Goal: Task Accomplishment & Management: Complete application form

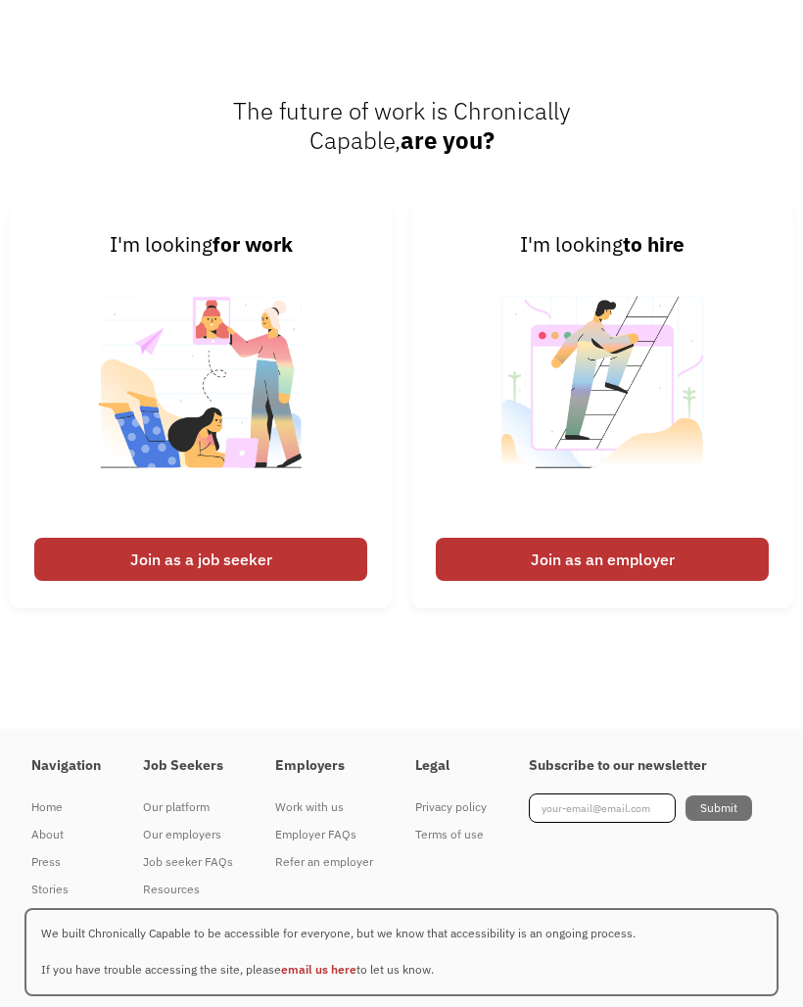
scroll to position [5462, 0]
click at [314, 546] on div "Join as a job seeker" at bounding box center [200, 559] width 333 height 43
click at [265, 545] on div "Join as a job seeker" at bounding box center [200, 559] width 333 height 43
click at [146, 557] on div "Join as a job seeker" at bounding box center [200, 559] width 333 height 43
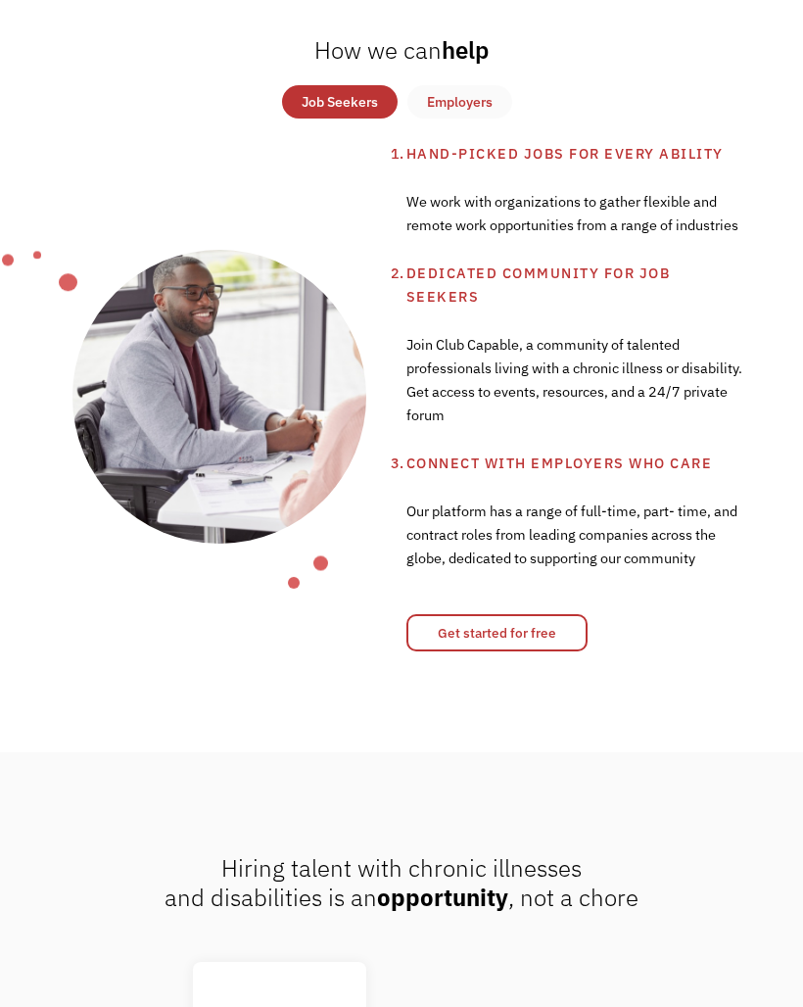
scroll to position [1000, 0]
click at [512, 625] on link "Get started for free" at bounding box center [496, 632] width 181 height 37
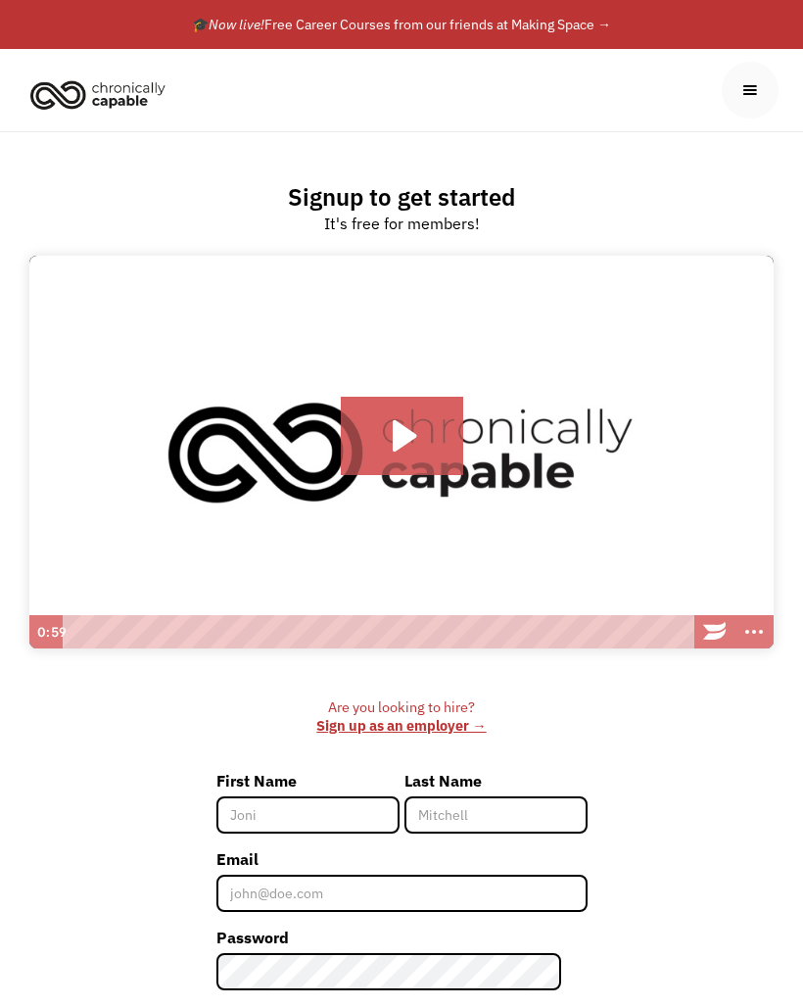
click at [401, 440] on icon "Play Video: Introducing Chronically Capable" at bounding box center [405, 434] width 24 height 31
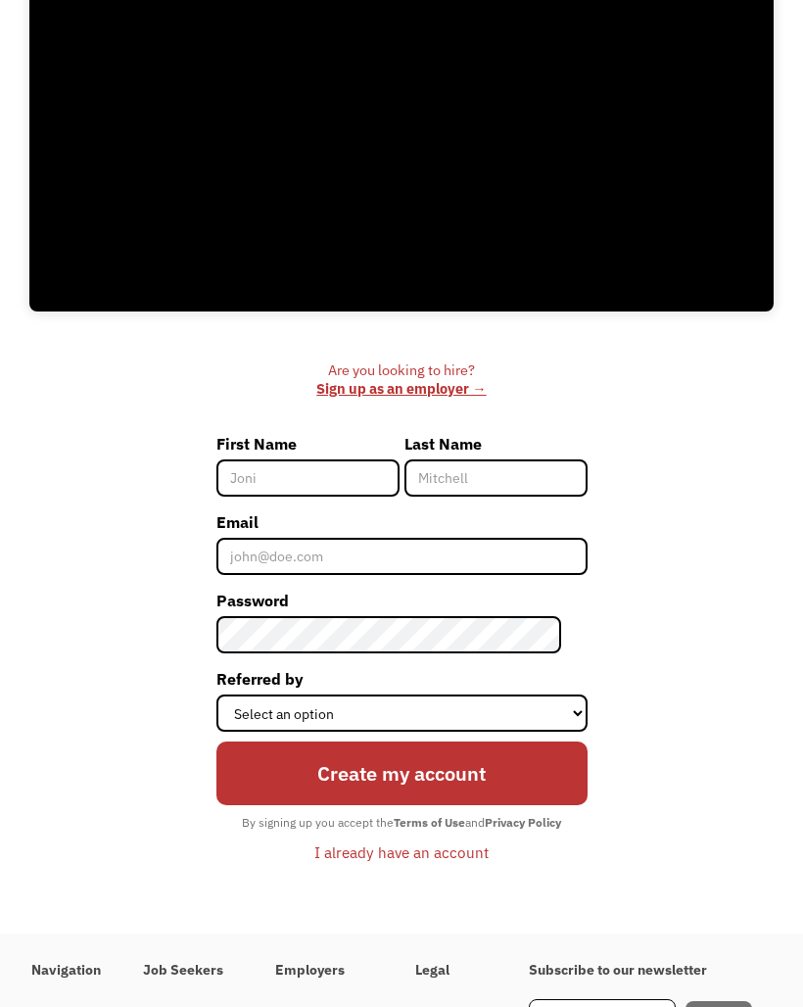
scroll to position [337, 0]
click at [332, 469] on input "First Name" at bounding box center [307, 477] width 183 height 37
type input "Lauren"
click at [479, 475] on input "Last Name" at bounding box center [495, 477] width 183 height 37
type input "[PERSON_NAME]"
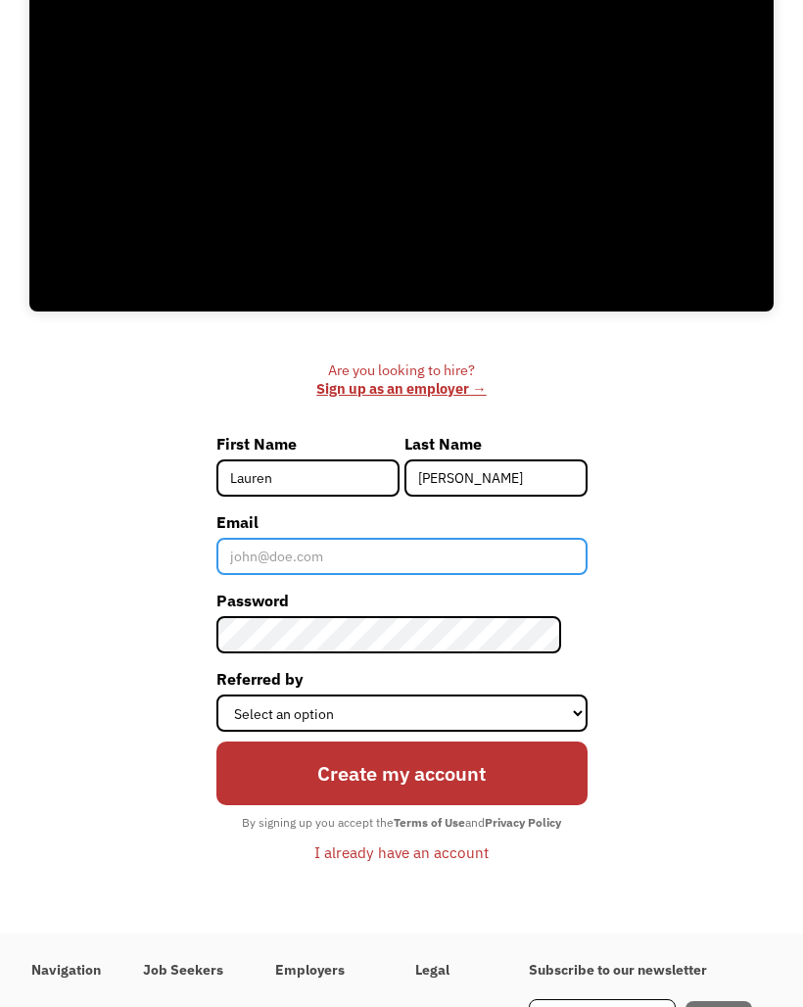
click at [447, 557] on input "Email" at bounding box center [401, 556] width 371 height 37
type input "[EMAIL_ADDRESS][DOMAIN_NAME]"
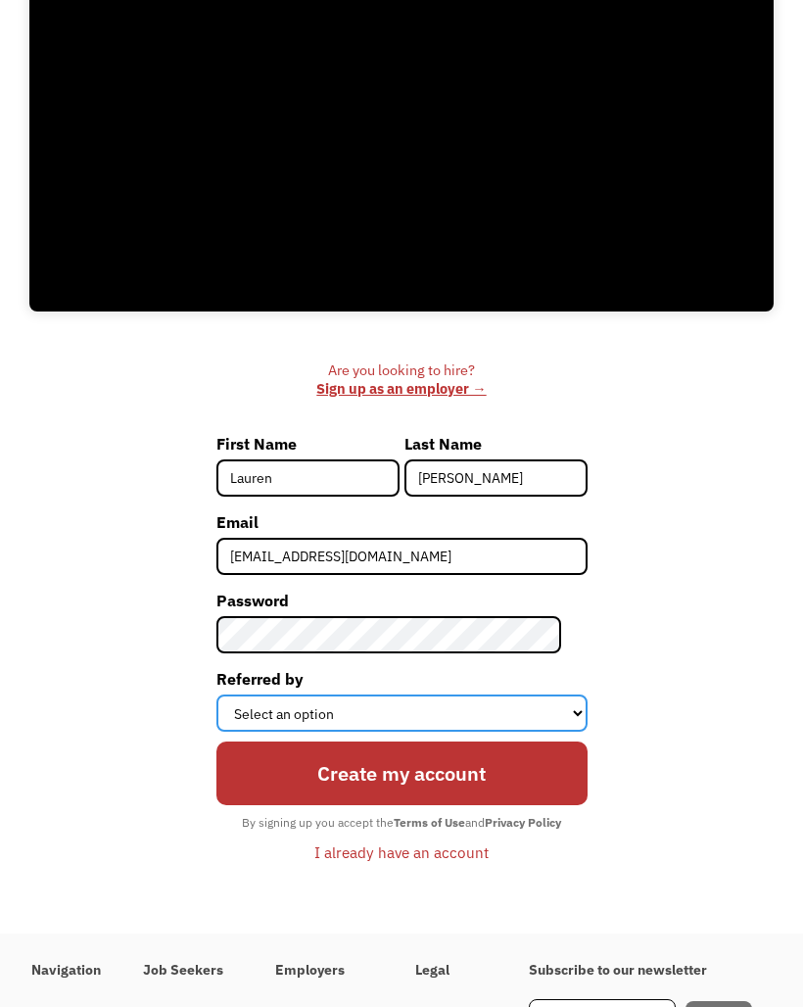
click at [518, 705] on select "Select an option Instagram Facebook Twitter Search Engine News Article Word of …" at bounding box center [401, 712] width 371 height 37
select select "Other"
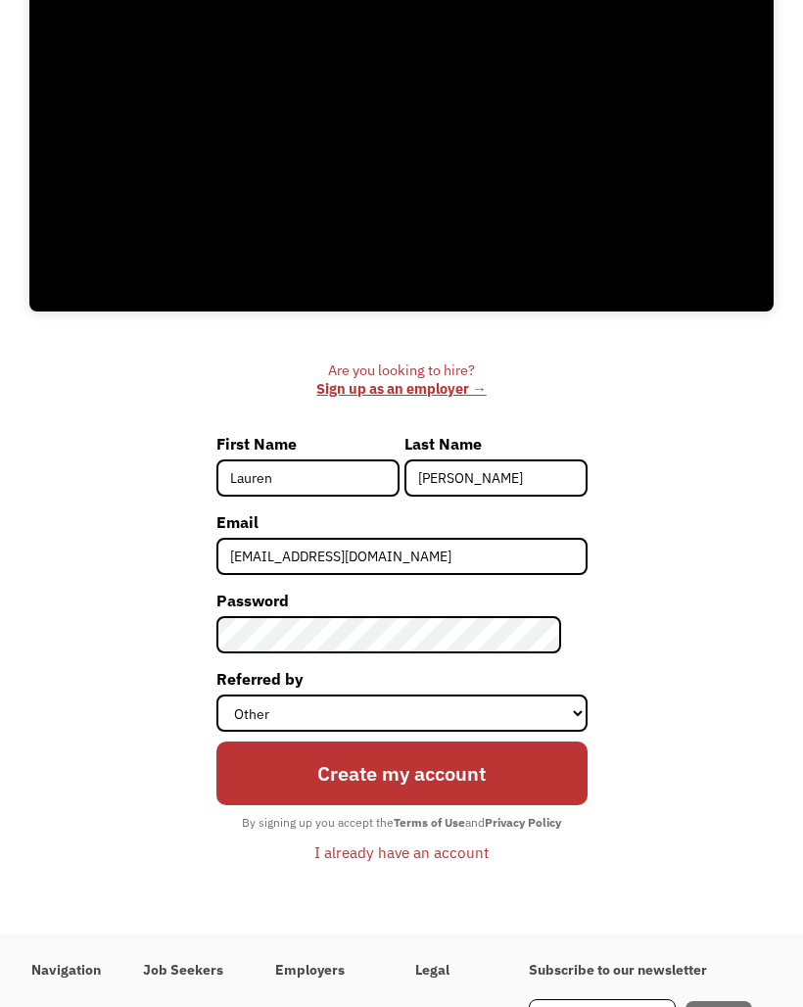
click at [490, 766] on input "Create my account" at bounding box center [401, 773] width 371 height 64
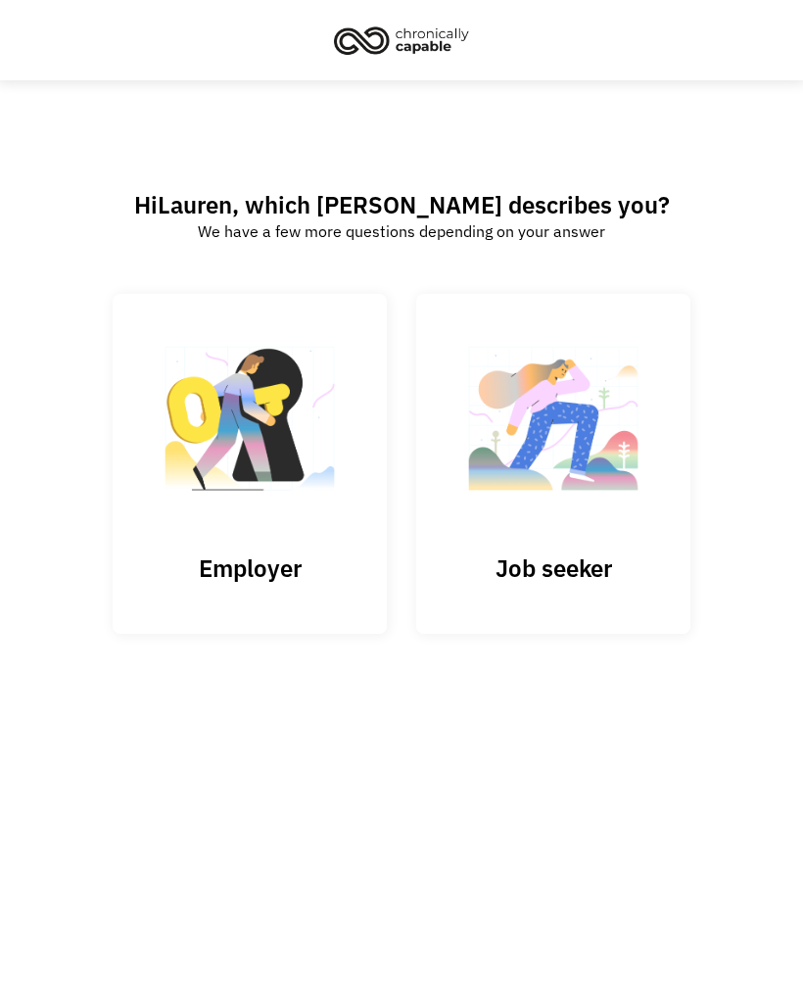
click at [564, 524] on img at bounding box center [553, 428] width 196 height 191
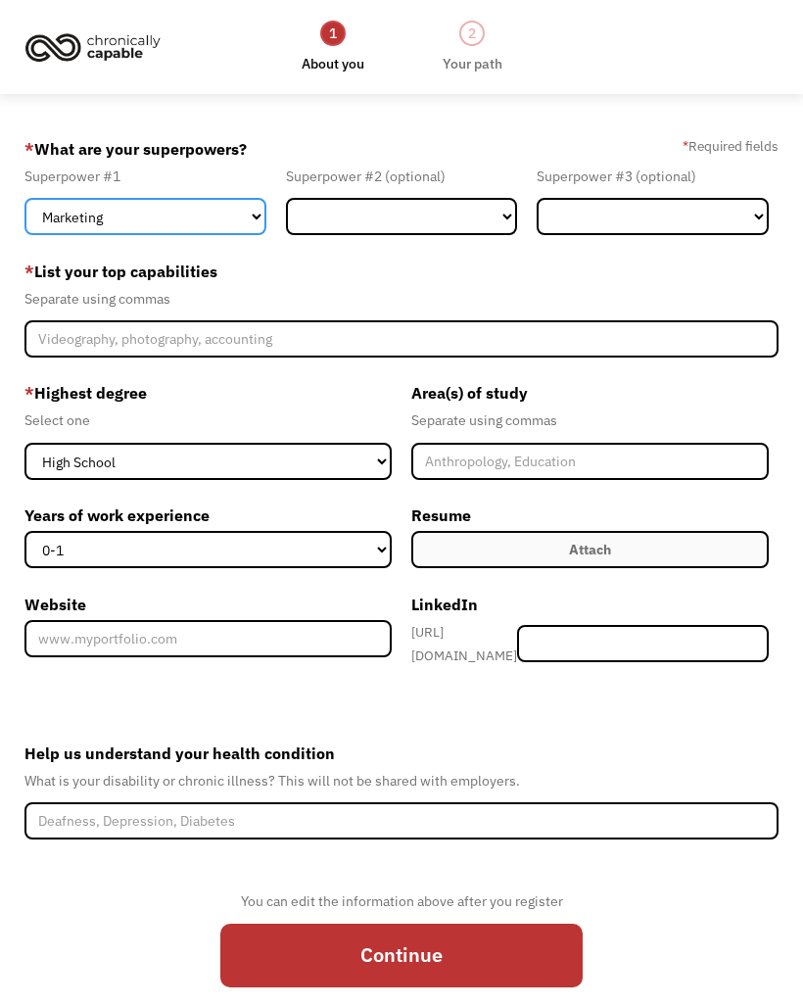
click at [209, 209] on select "Marketing Human Resources Finance Technology Operations Sales Industrial & Manu…" at bounding box center [145, 216] width 242 height 37
select select "Healthcare"
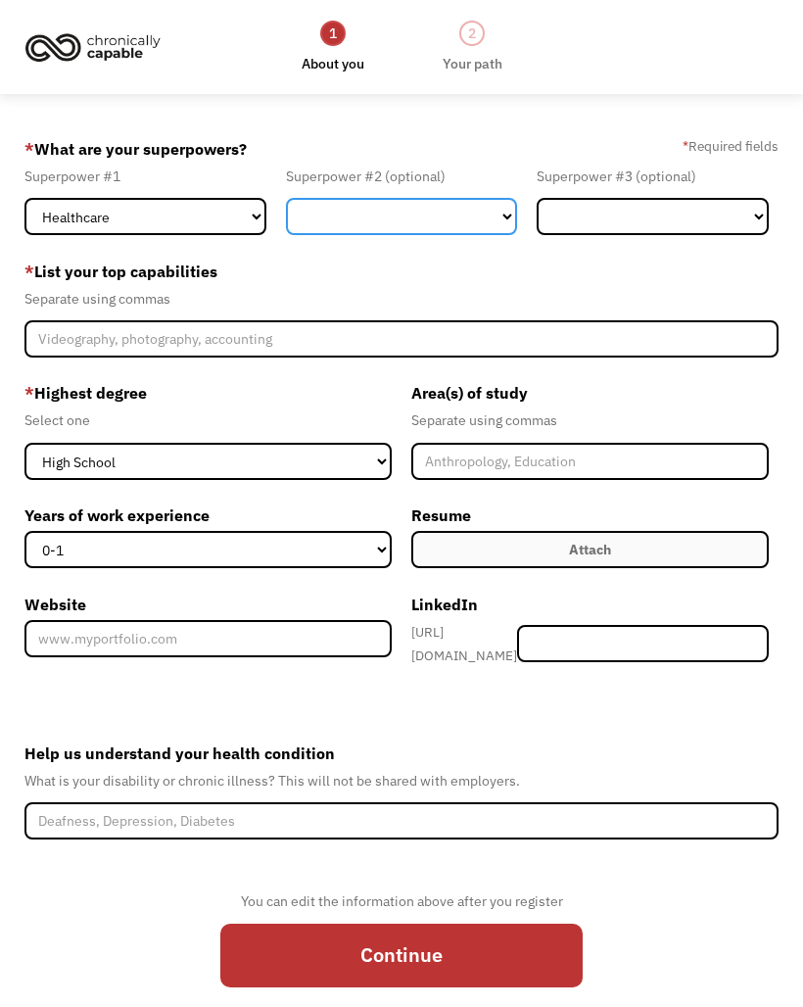
click at [393, 223] on select "Marketing Human Resources Finance Technology Operations Sales Industrial & Manu…" at bounding box center [402, 216] width 232 height 37
select select "Customer Service"
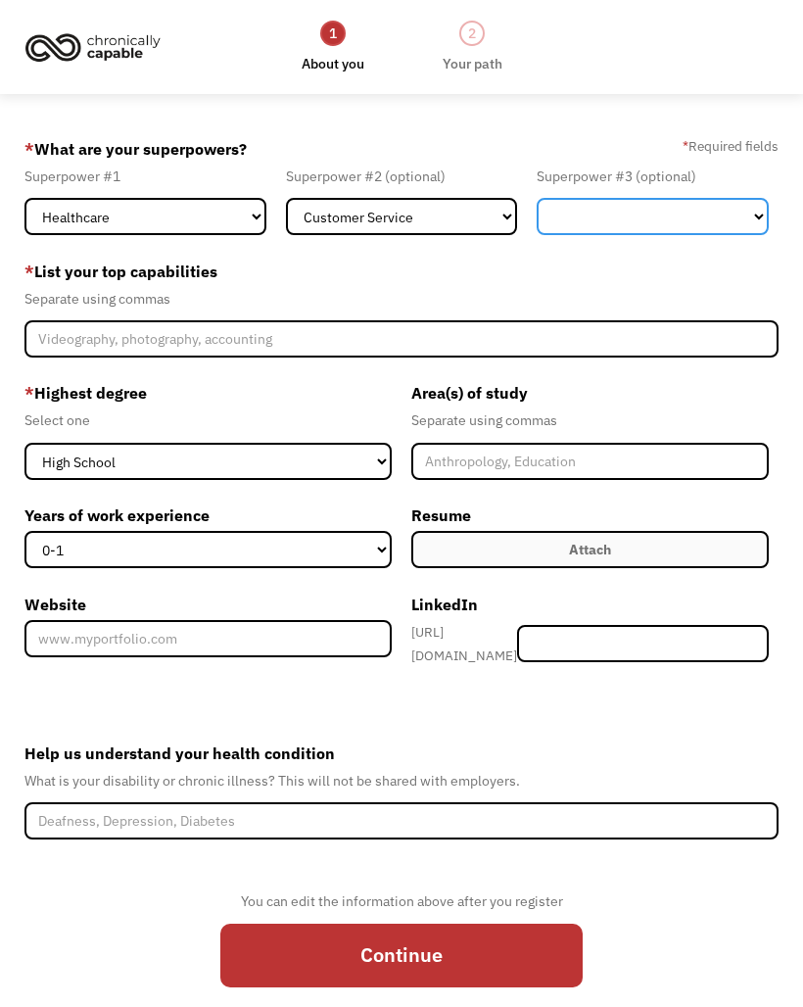
click at [667, 221] on select "Marketing Human Resources Finance Technology Operations Sales Industrial & Manu…" at bounding box center [653, 216] width 232 height 37
select select "Other"
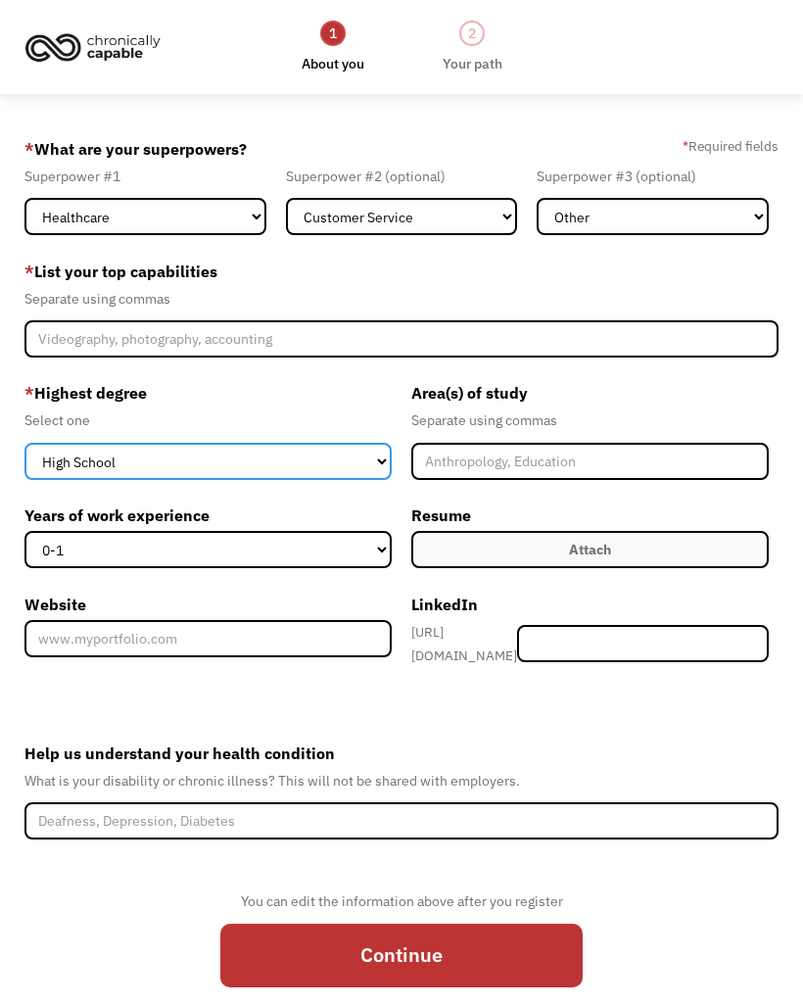
click at [313, 463] on select "High School Associates Bachelors Master's PhD" at bounding box center [207, 461] width 367 height 37
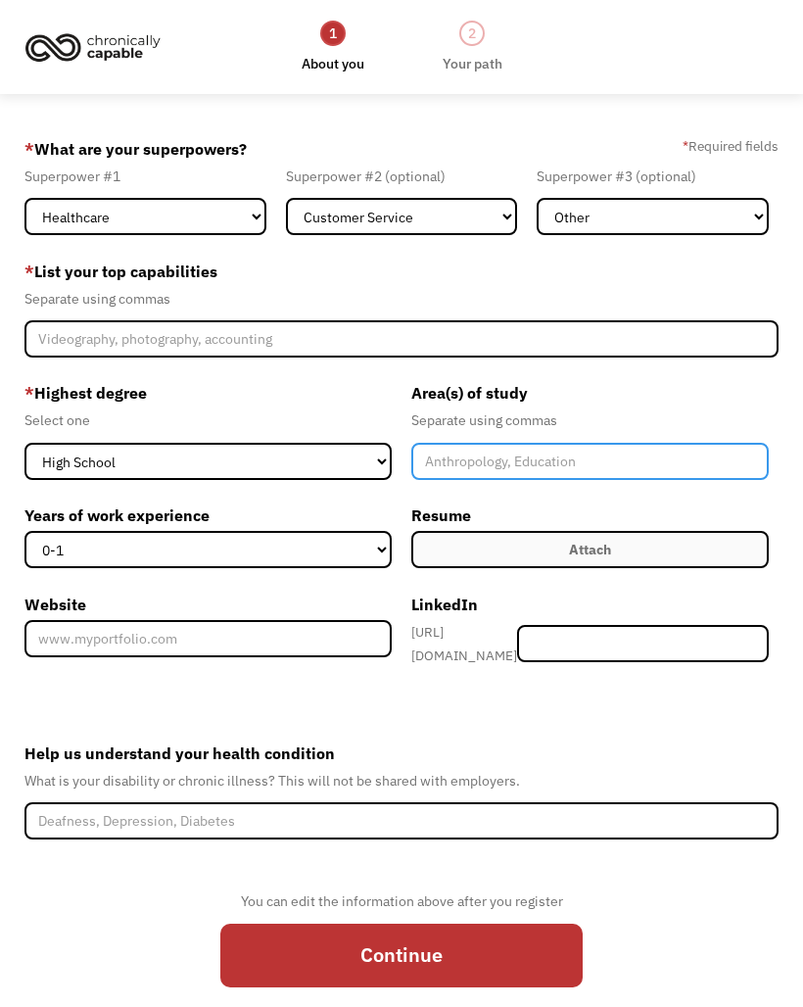
click at [618, 453] on input "Member-Create-Step1" at bounding box center [589, 461] width 357 height 37
type input "Healthcare"
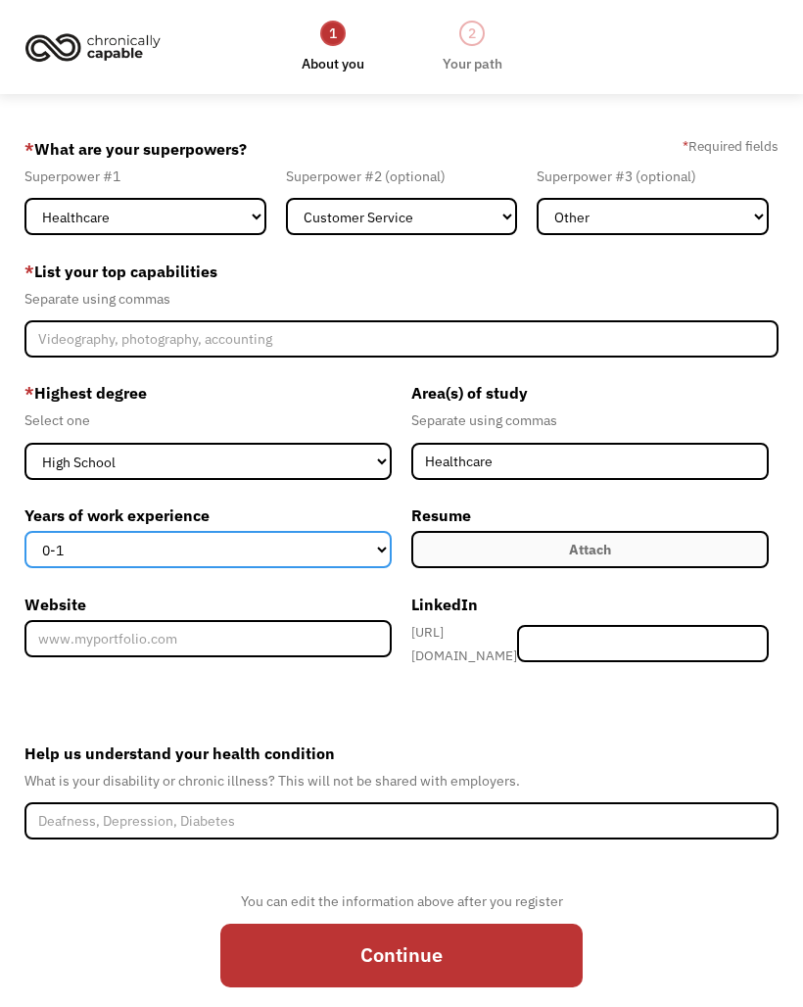
click at [272, 550] on select "0-1 2-4 5-10 11-15 15+" at bounding box center [207, 549] width 367 height 37
select select "5-10"
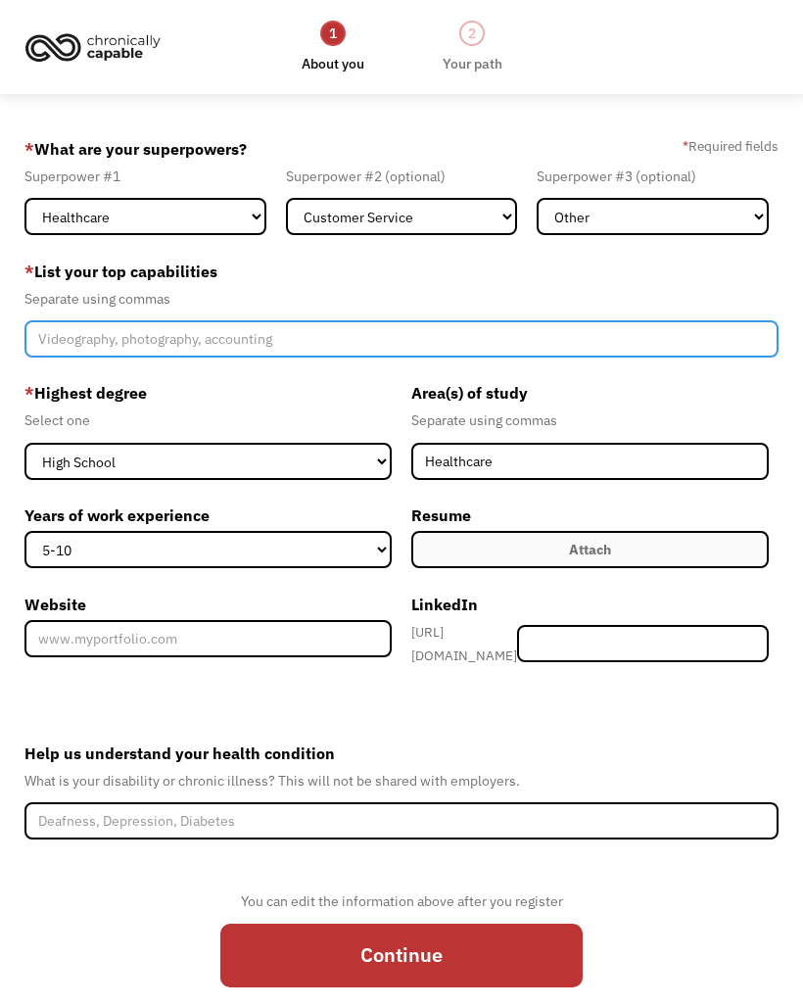
click at [544, 353] on input "Member-Create-Step1" at bounding box center [401, 338] width 755 height 37
type input "Healthcare, interpersonal communication, creative artist"
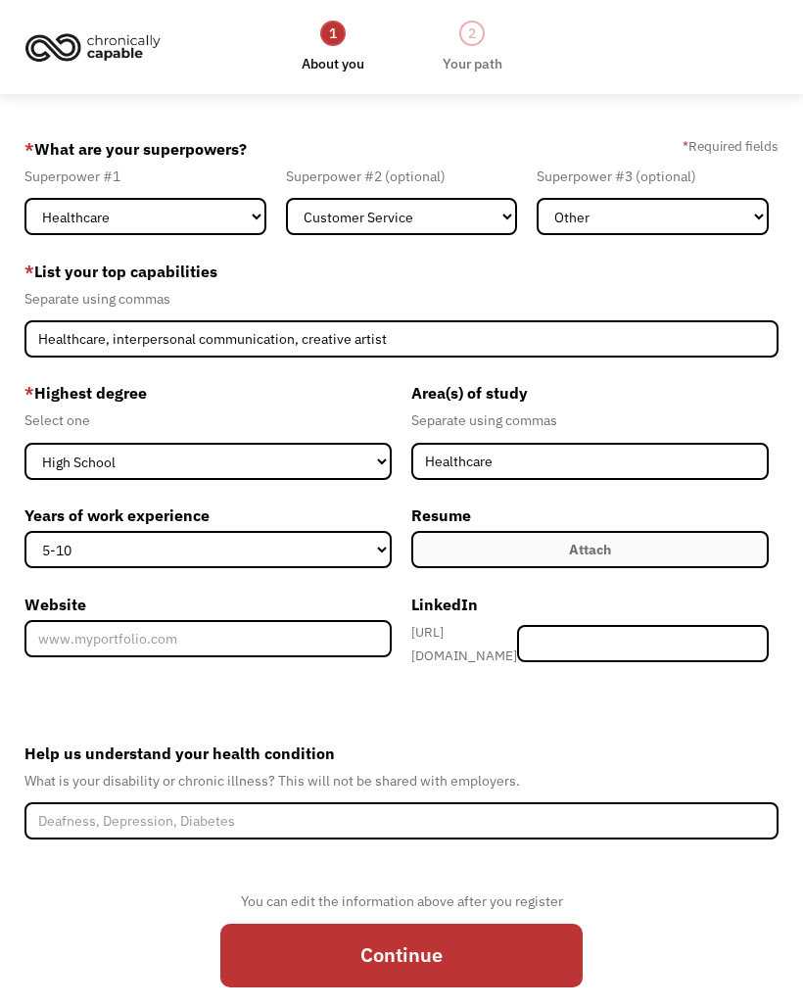
click at [673, 385] on label "Area(s) of study" at bounding box center [589, 392] width 357 height 31
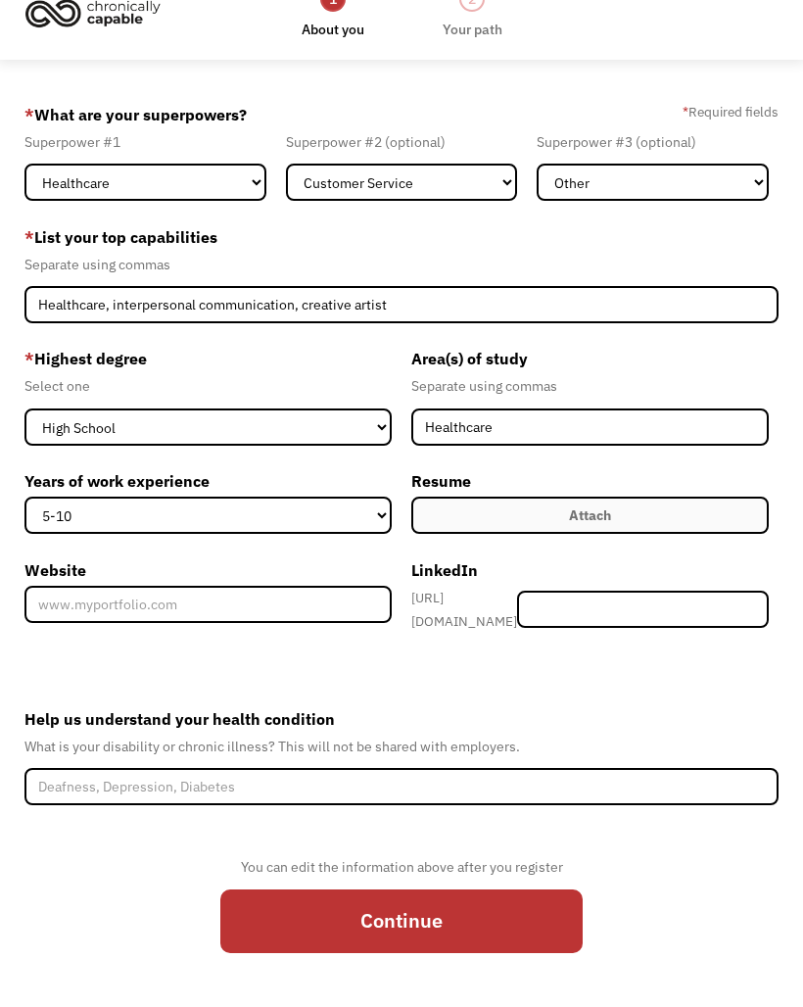
scroll to position [80, 0]
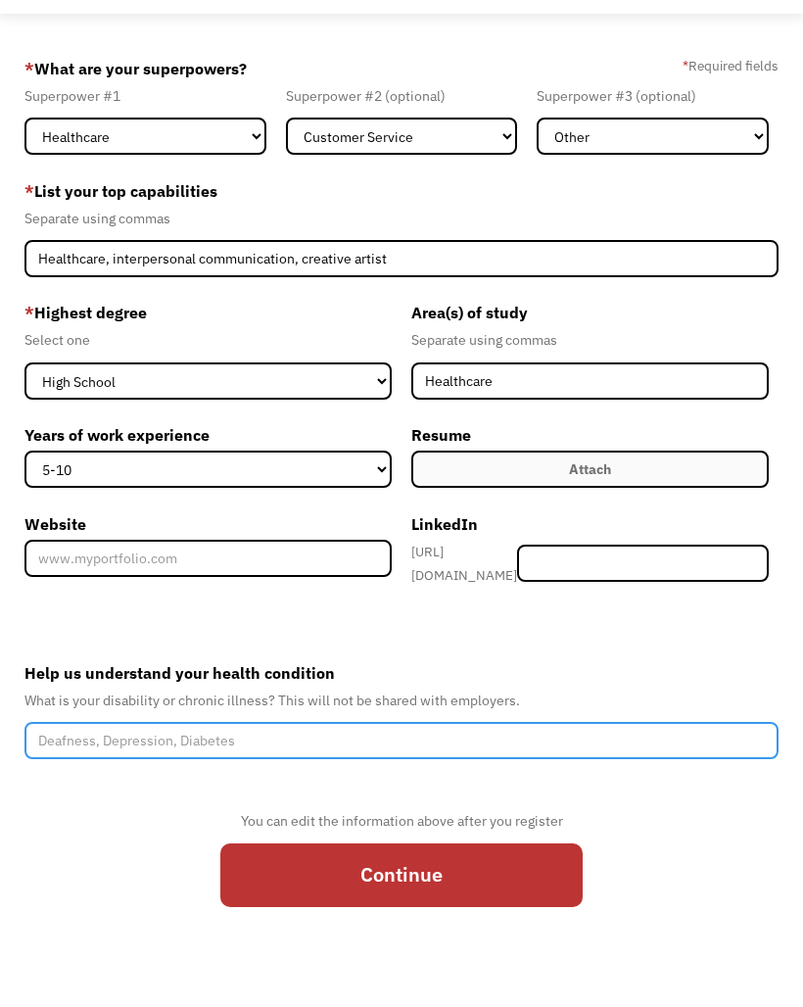
click at [432, 729] on input "Help us understand your health condition" at bounding box center [401, 740] width 755 height 37
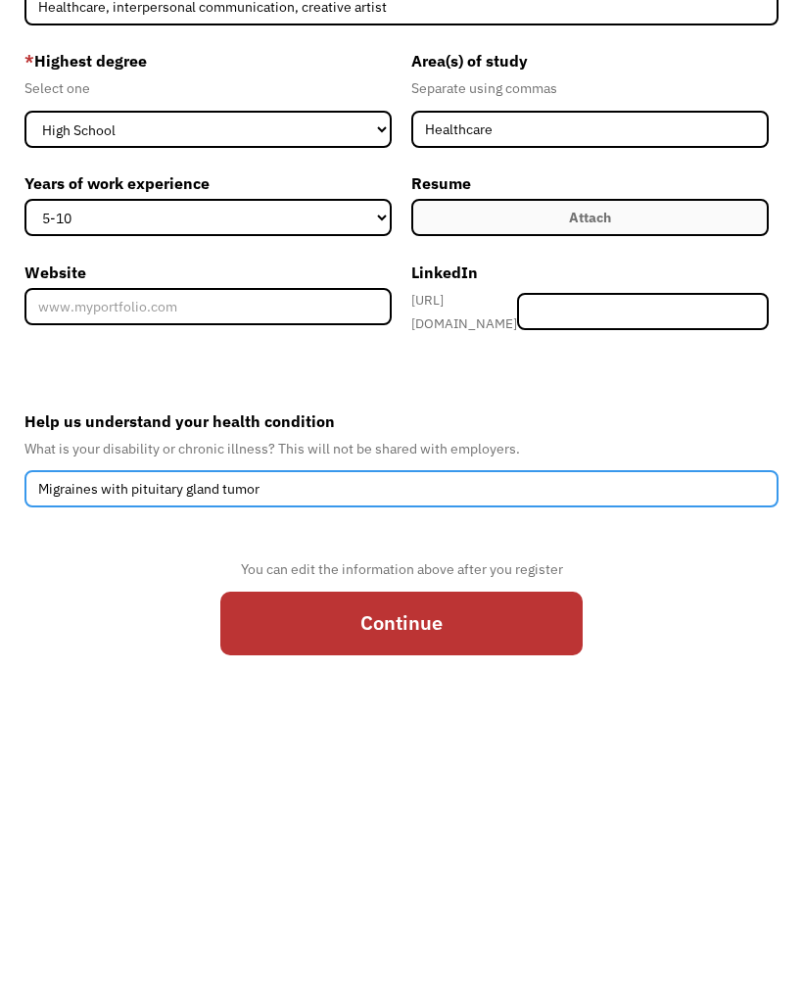
type input "Migraines with pituitary gland tumor"
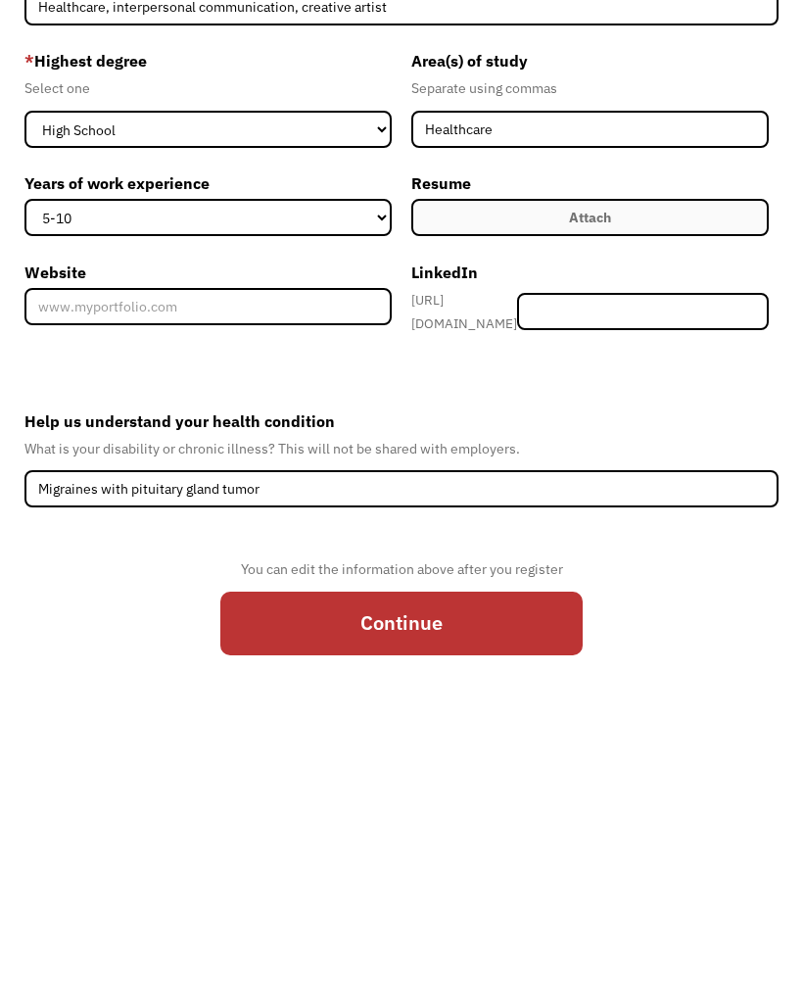
click at [485, 843] on input "Continue" at bounding box center [401, 875] width 362 height 64
type input "Please wait..."
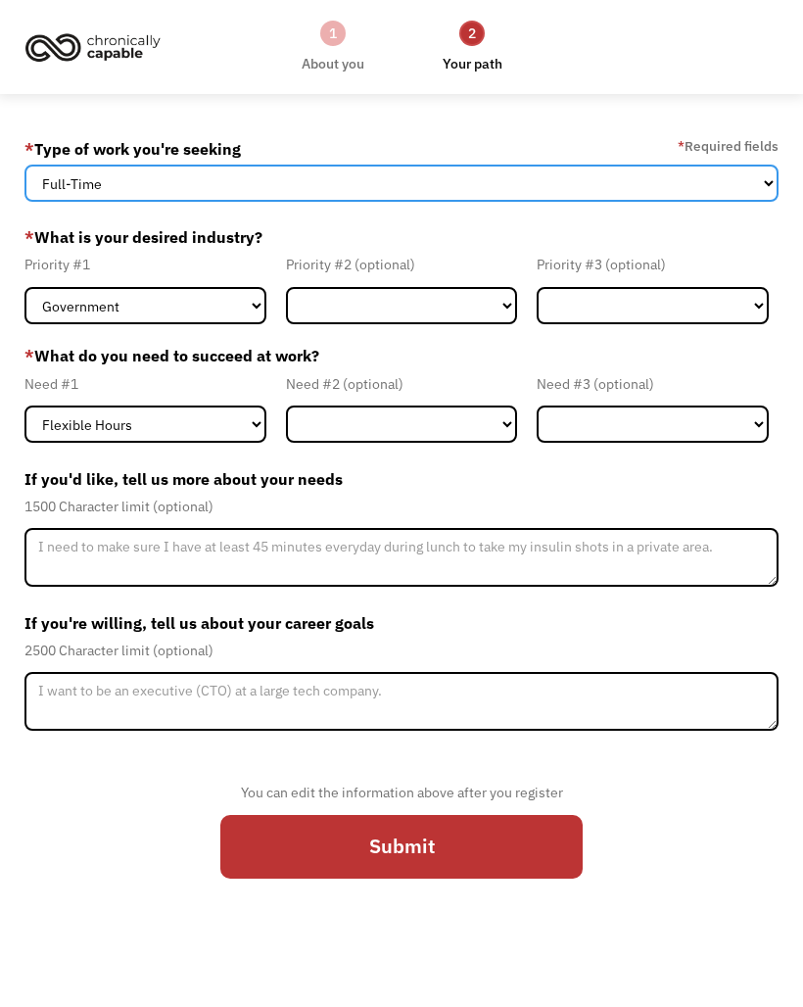
click at [714, 176] on select "Full-Time Part-Time Both Full-Time and Part-Time" at bounding box center [401, 183] width 755 height 37
select select "part-time"
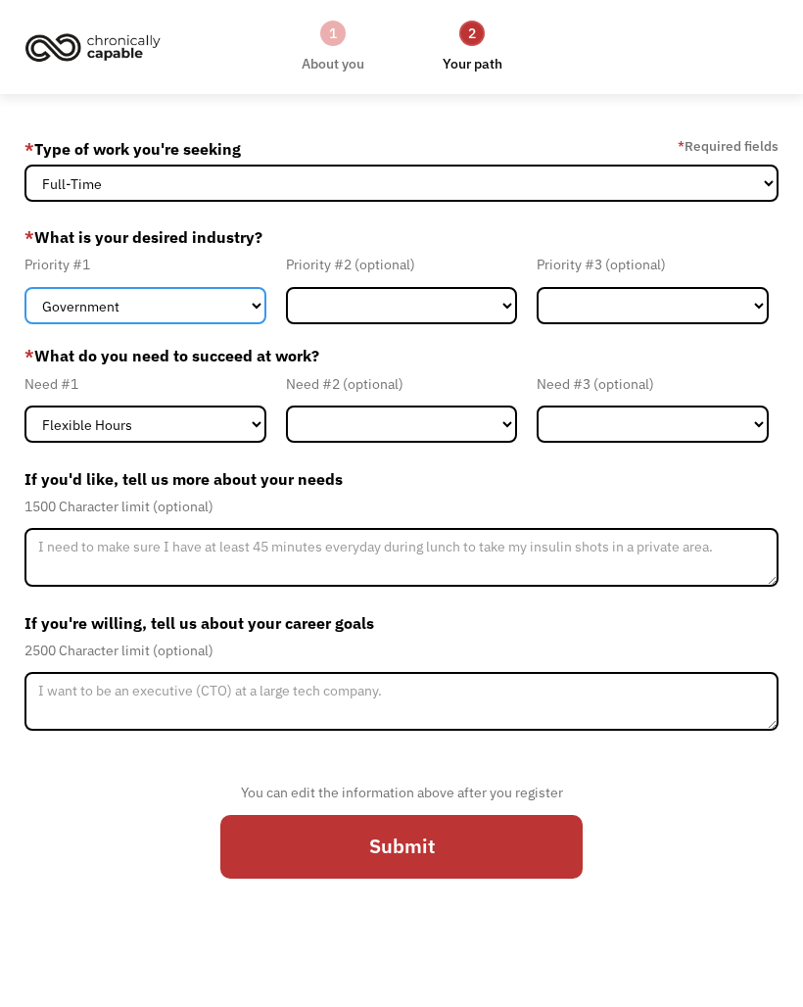
click at [212, 313] on select "Government Finance & Insurance Health & Social Care Tech & Engineering Creative…" at bounding box center [145, 305] width 242 height 37
select select "Health & Social Care"
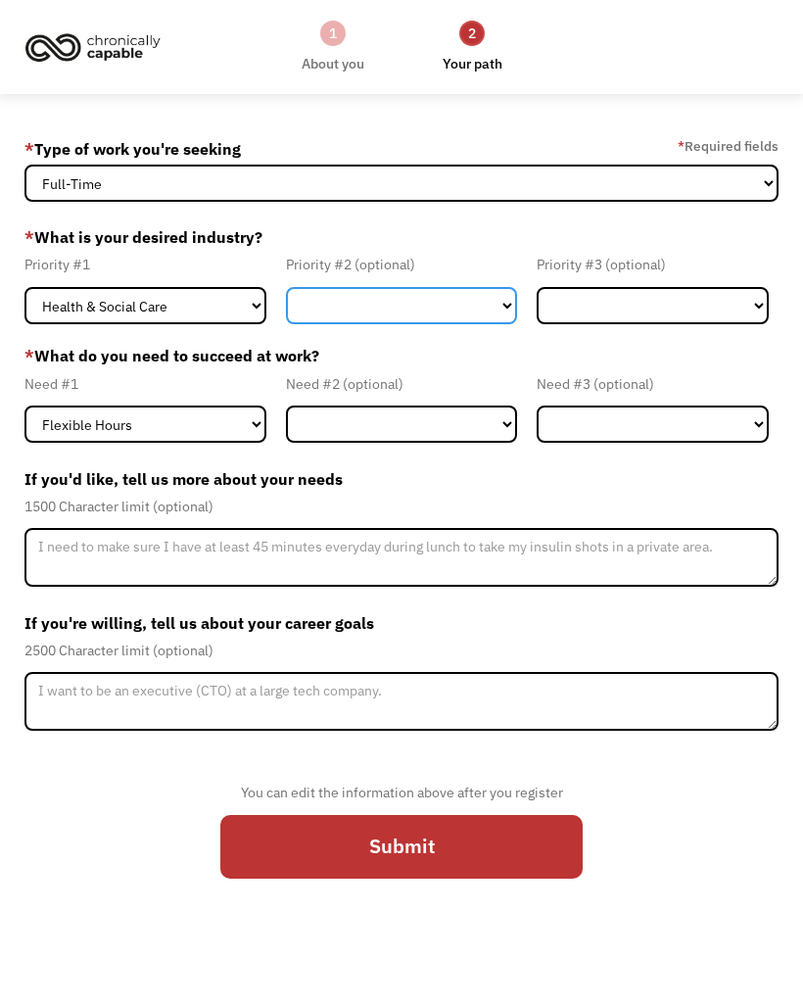
click at [430, 296] on select "Government Finance & Insurance Health & Social Care Tech & Engineering Creative…" at bounding box center [402, 305] width 232 height 37
select select "Creative & Design"
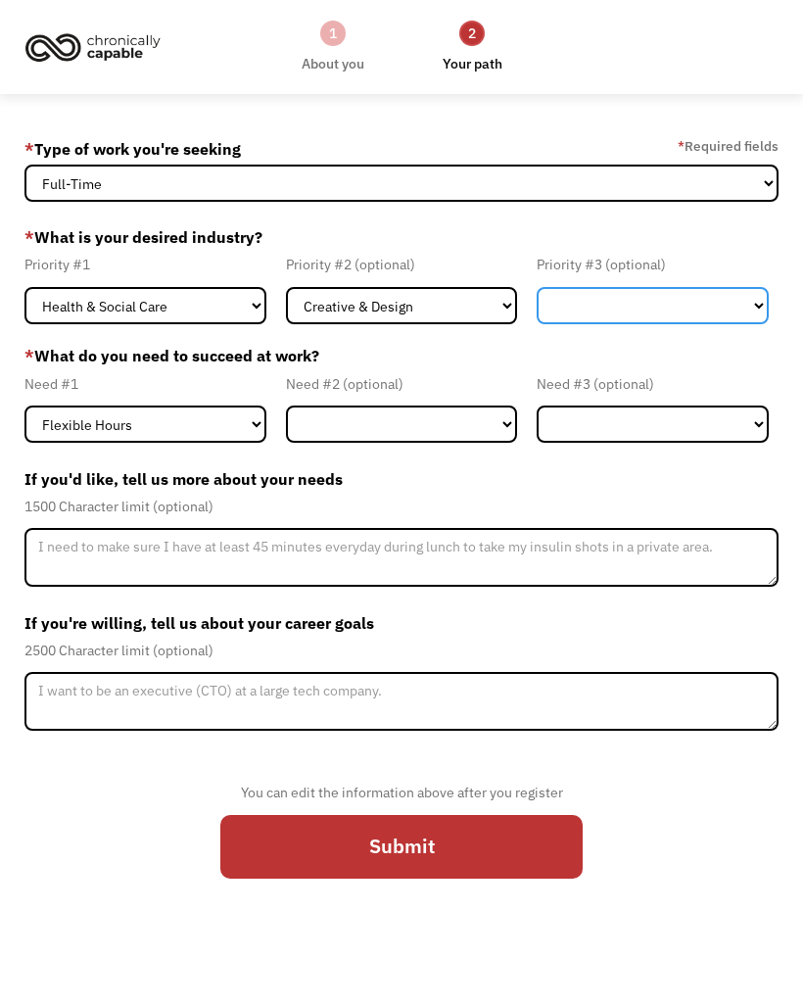
click at [676, 302] on select "Government Finance & Insurance Health & Social Care Tech & Engineering Creative…" at bounding box center [653, 305] width 232 height 37
select select "Education"
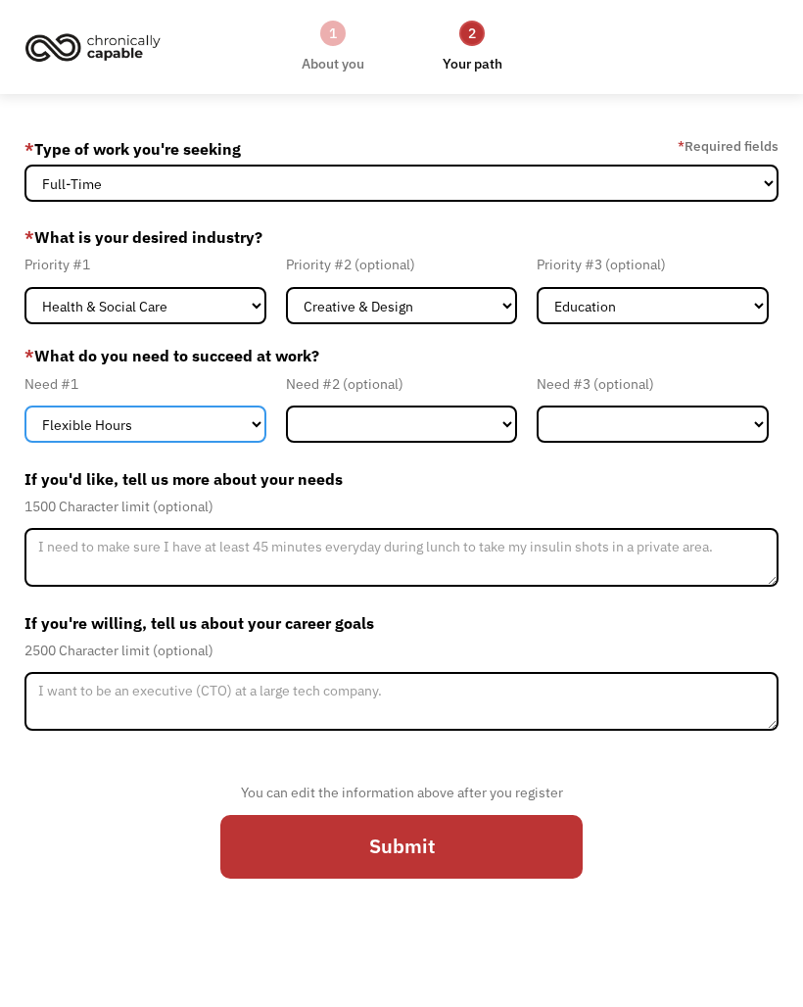
click at [194, 431] on select "Flexible Hours Remote Work Service Animal On-site Accommodations Visual Support…" at bounding box center [145, 423] width 242 height 37
select select "Remote Work"
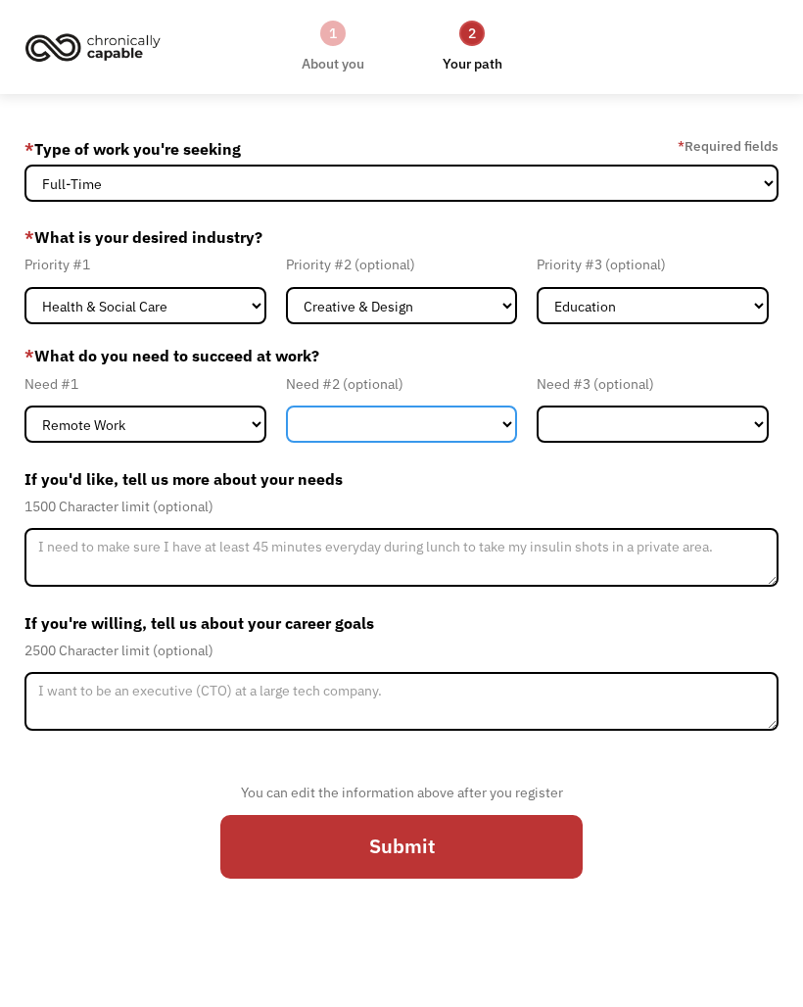
click at [381, 410] on select "Flexible Hours Remote Work Service Animal On-site Accommodations Visual Support…" at bounding box center [402, 423] width 232 height 37
select select "Flexible Hours"
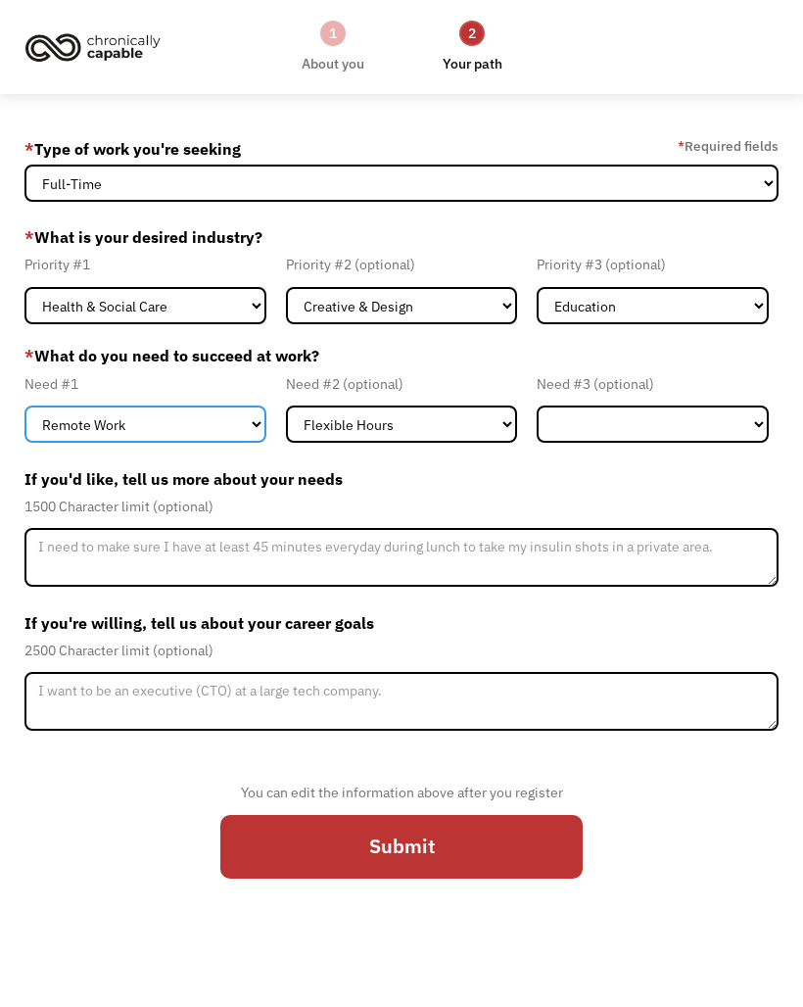
click at [198, 433] on select "Flexible Hours Remote Work Service Animal On-site Accommodations Visual Support…" at bounding box center [145, 423] width 242 height 37
select select "Flexible Hours"
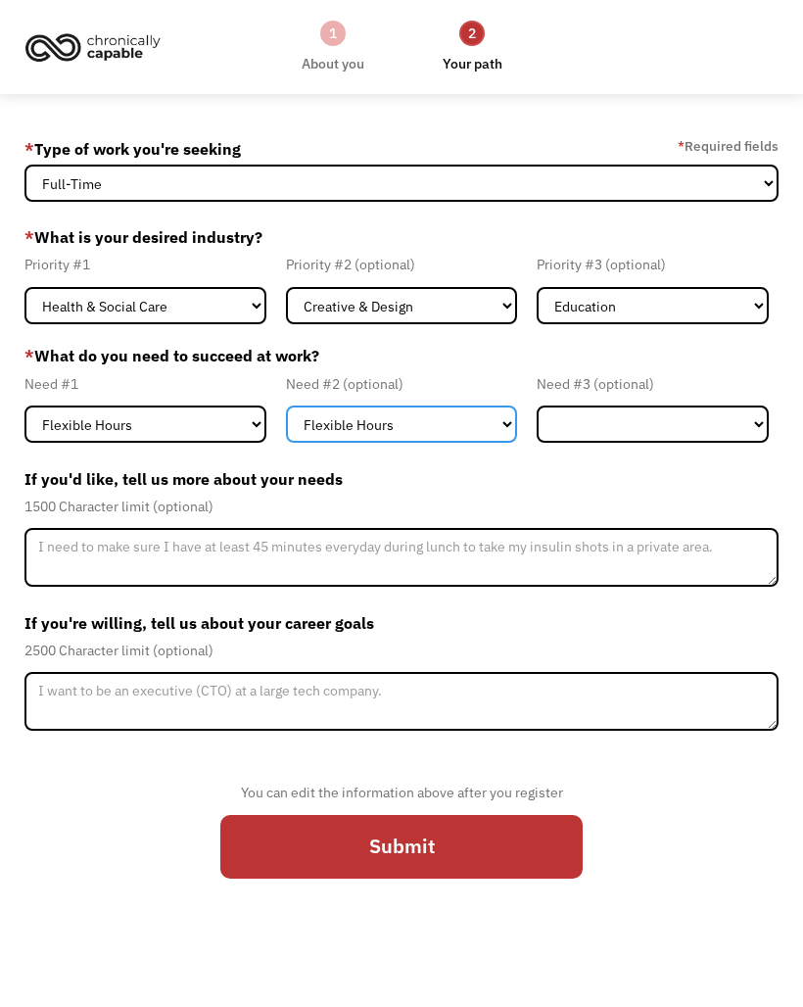
click at [420, 421] on select "Flexible Hours Remote Work Service Animal On-site Accommodations Visual Support…" at bounding box center [402, 423] width 232 height 37
select select "Remote Work"
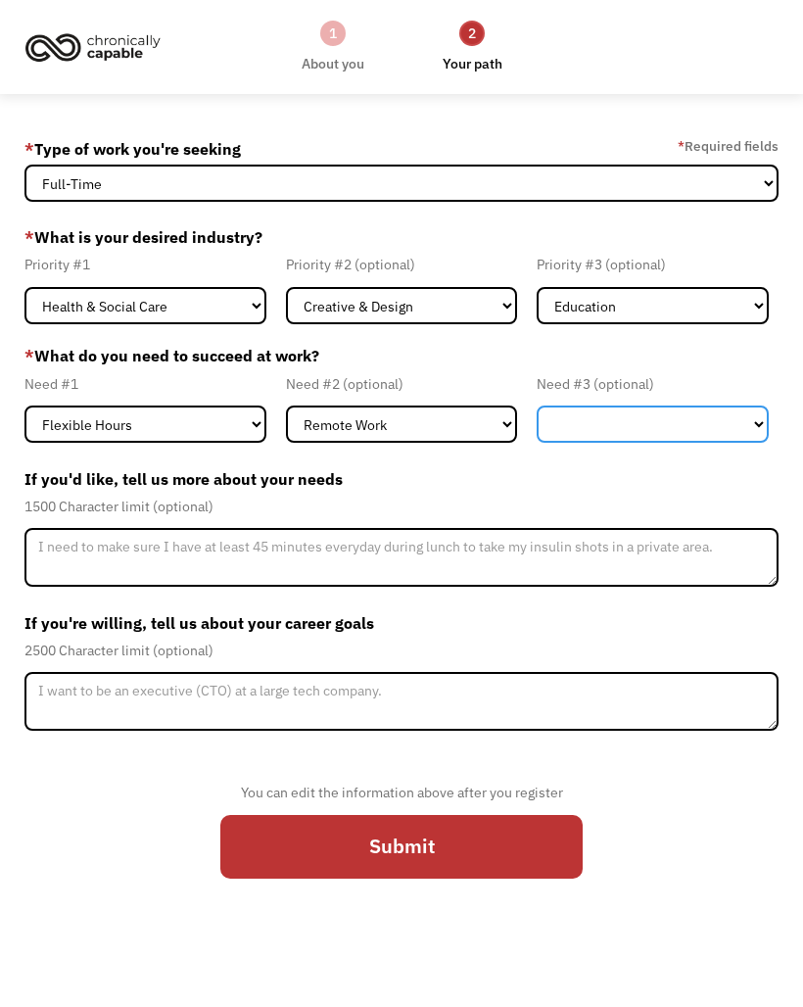
click at [664, 427] on select "Flexible Hours Remote Work Service Animal On-site Accommodations Visual Support…" at bounding box center [653, 423] width 232 height 37
click at [451, 845] on input "Submit" at bounding box center [401, 847] width 362 height 64
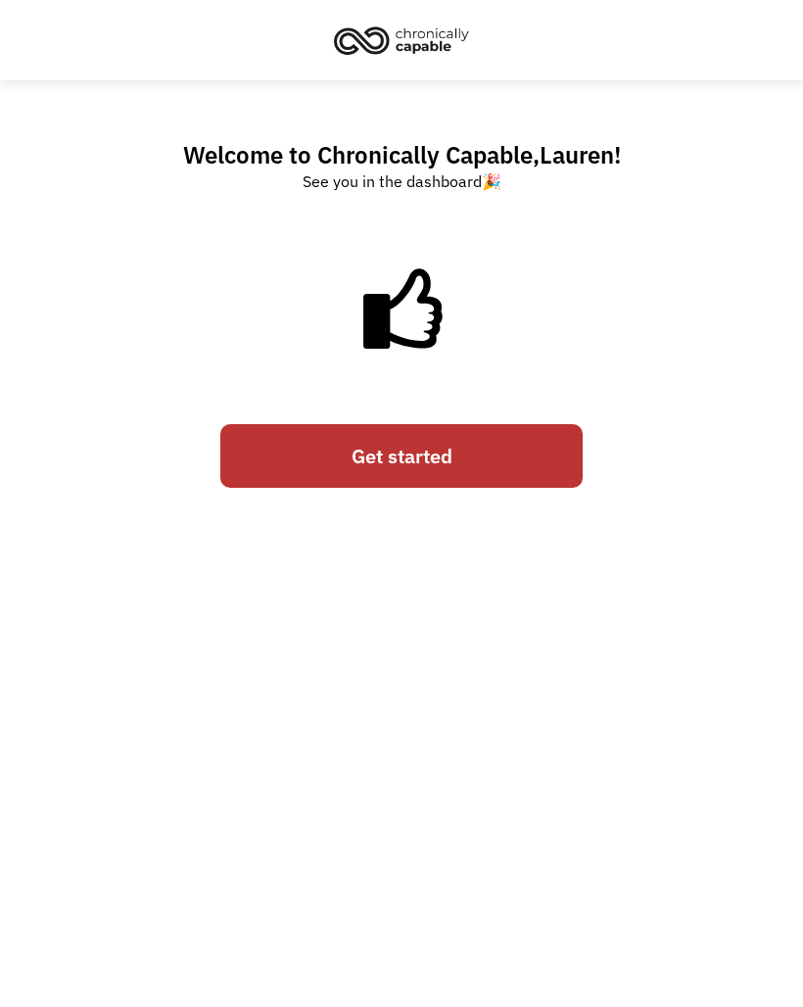
click at [506, 447] on link "Get started" at bounding box center [401, 456] width 362 height 64
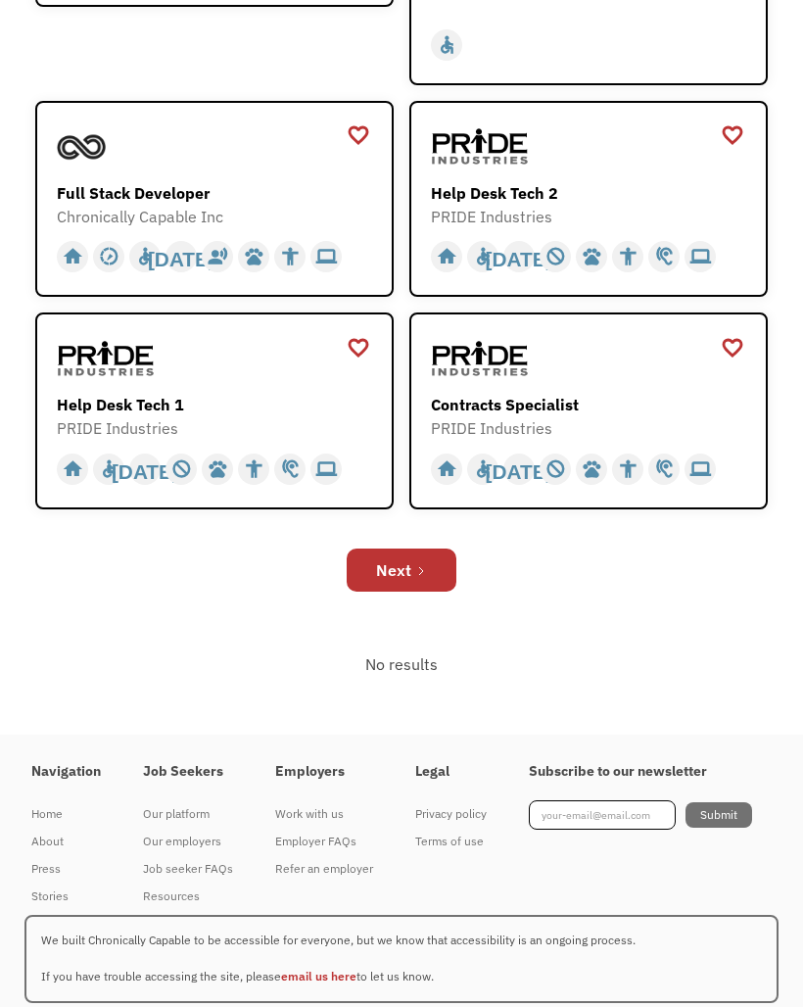
scroll to position [1311, 0]
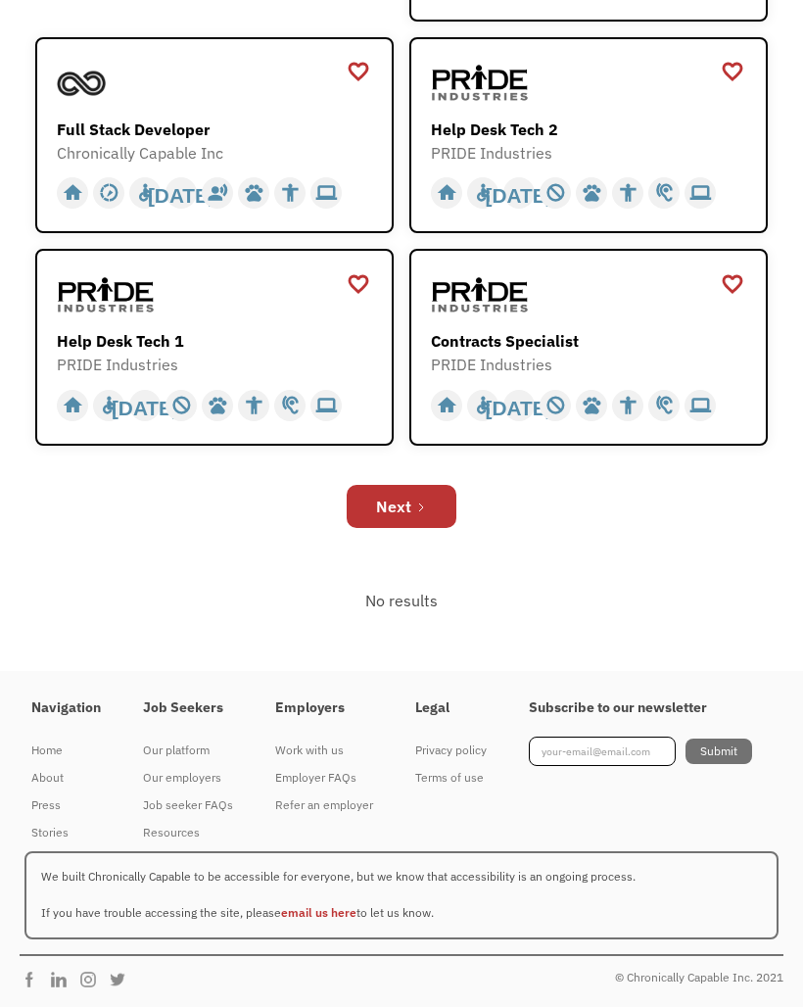
click at [402, 507] on div "Next" at bounding box center [393, 507] width 35 height 24
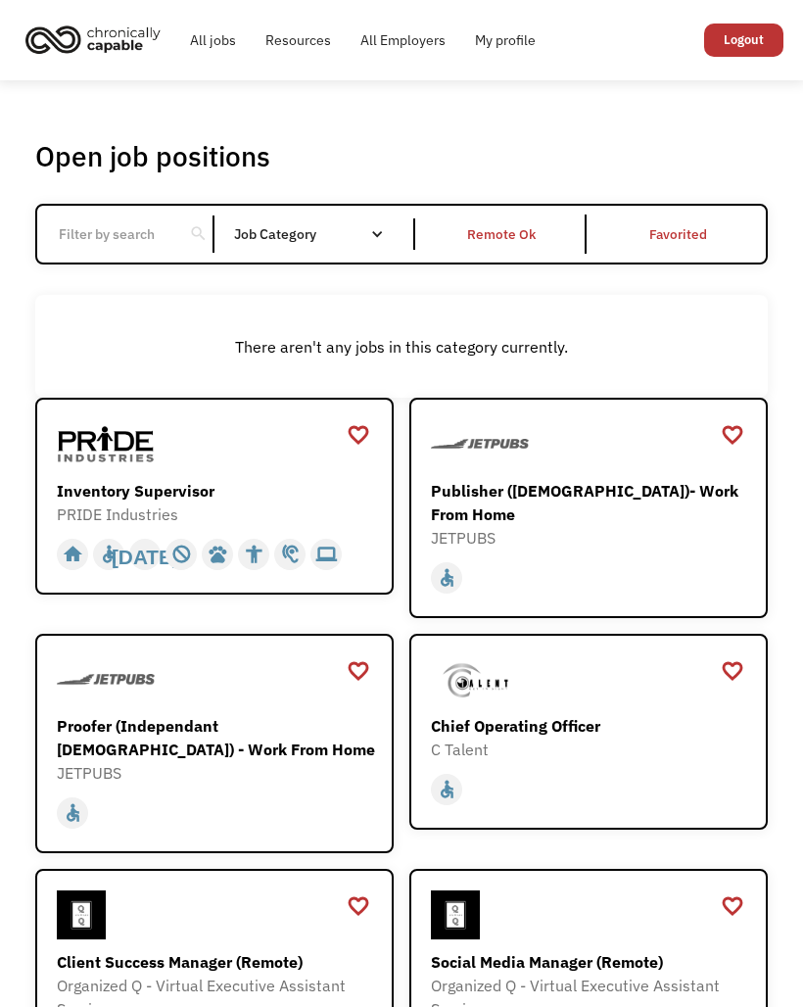
click at [321, 235] on div "Job Category" at bounding box center [318, 234] width 169 height 14
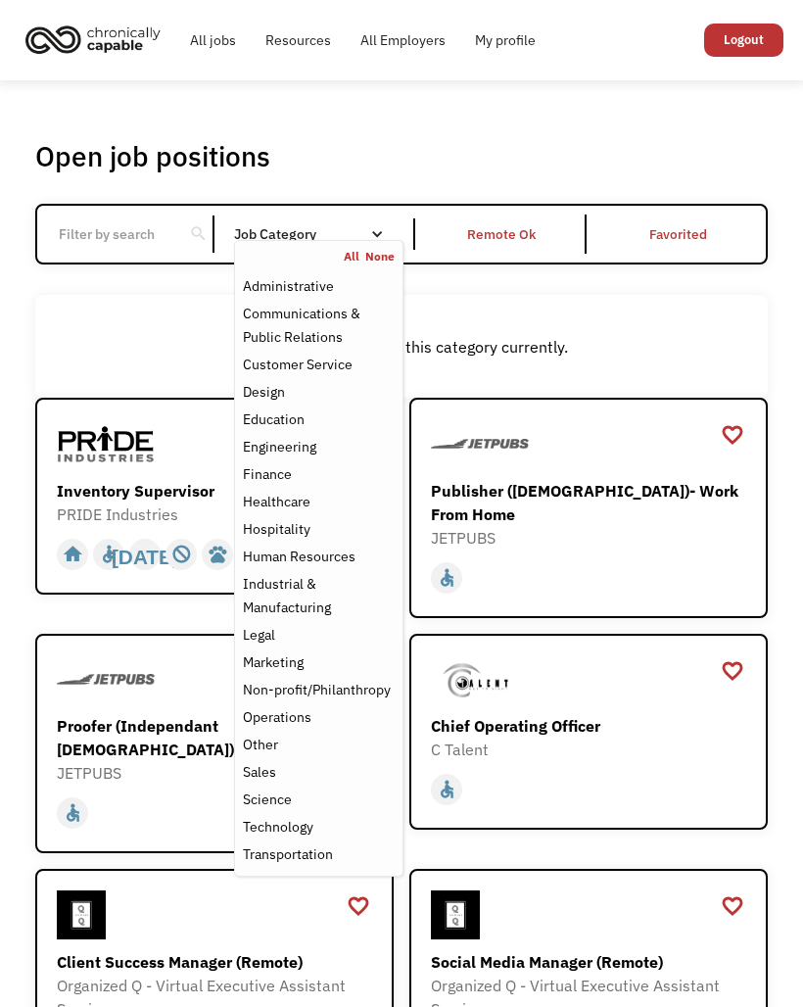
click at [675, 317] on div "There aren't any jobs in this category currently." at bounding box center [401, 347] width 732 height 104
